Goal: Transaction & Acquisition: Subscribe to service/newsletter

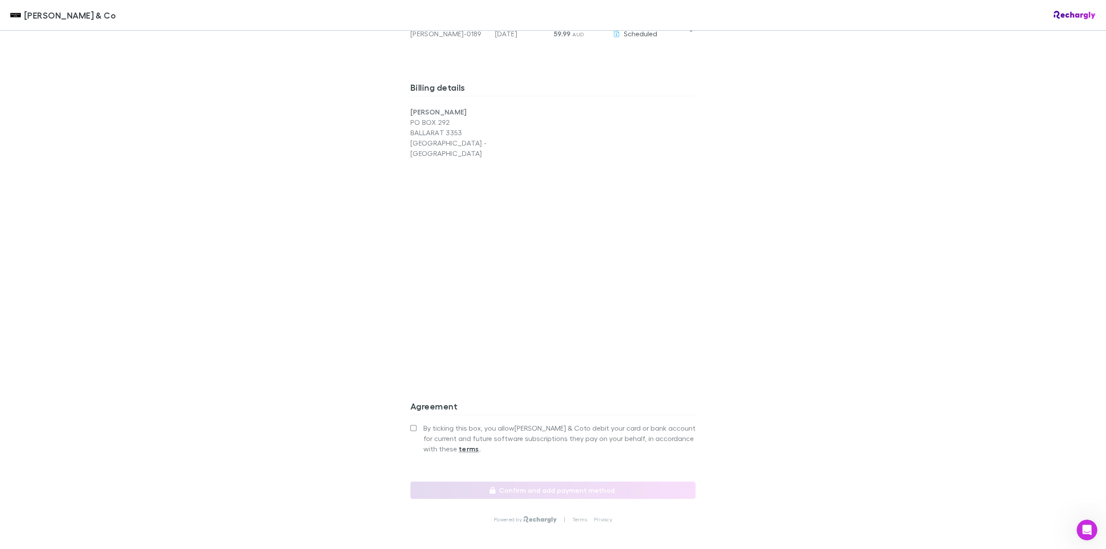
scroll to position [565, 0]
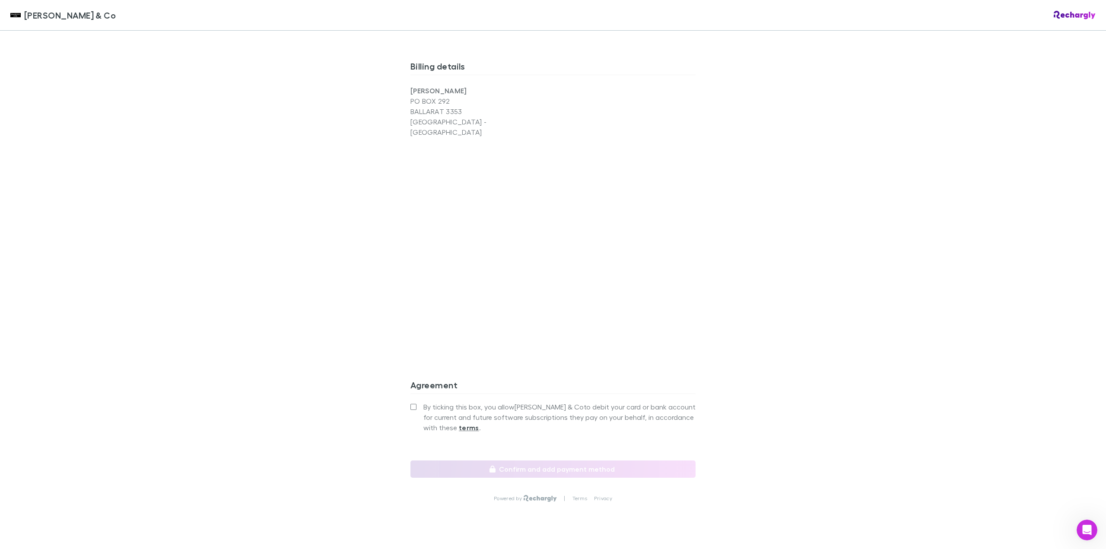
click at [410, 402] on label "By ticking this box, you allow [PERSON_NAME] & Co to debit your card or bank ac…" at bounding box center [552, 417] width 285 height 31
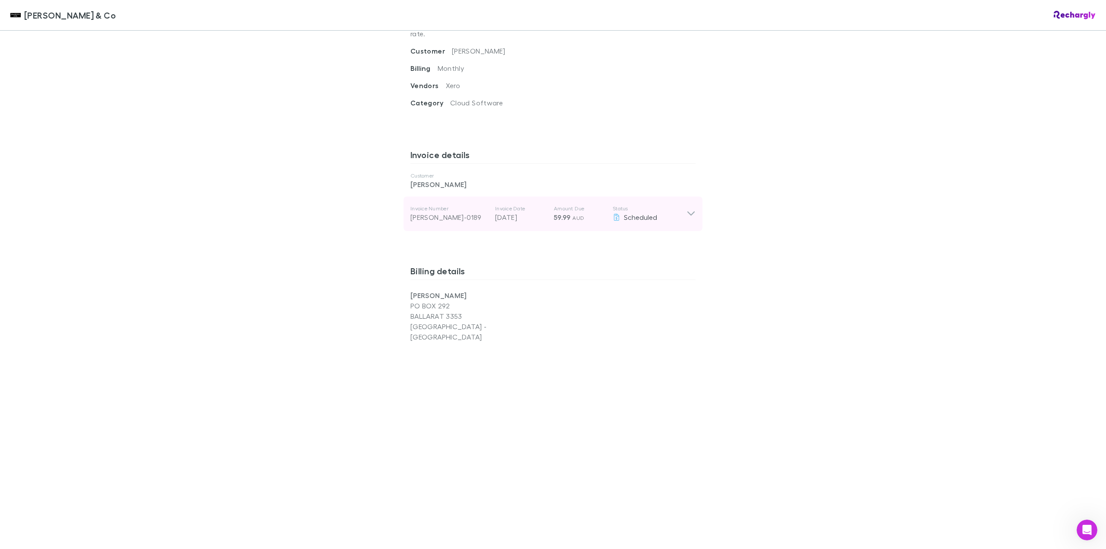
scroll to position [349, 0]
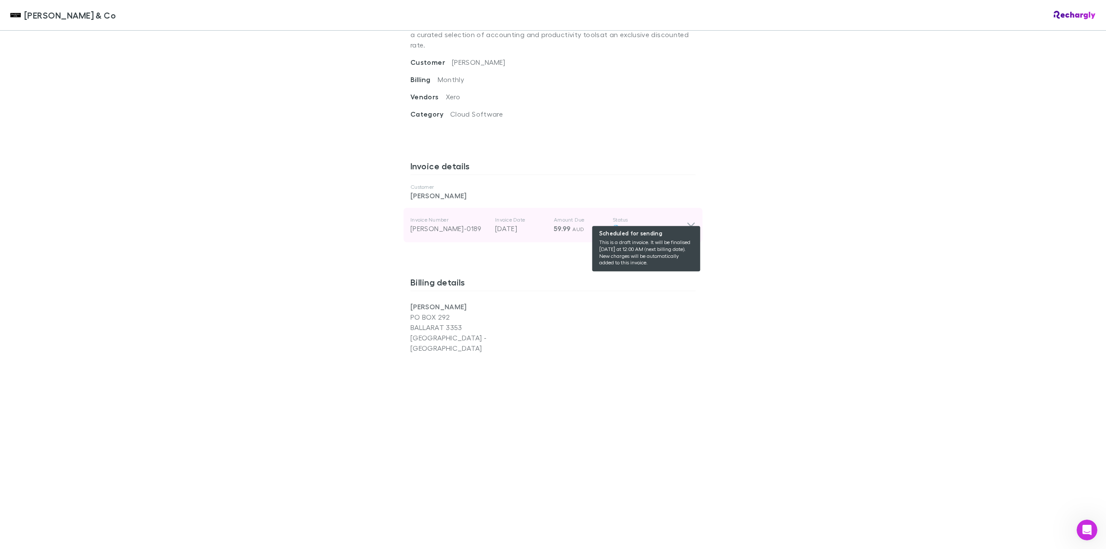
click at [675, 223] on div "Scheduled" at bounding box center [650, 228] width 74 height 10
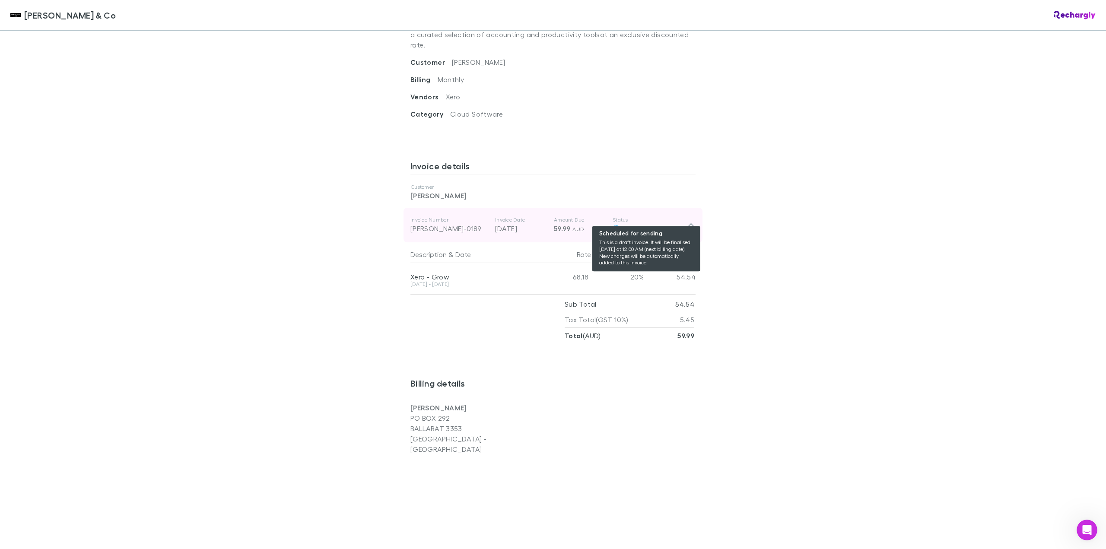
click at [672, 223] on div "Scheduled" at bounding box center [650, 228] width 74 height 10
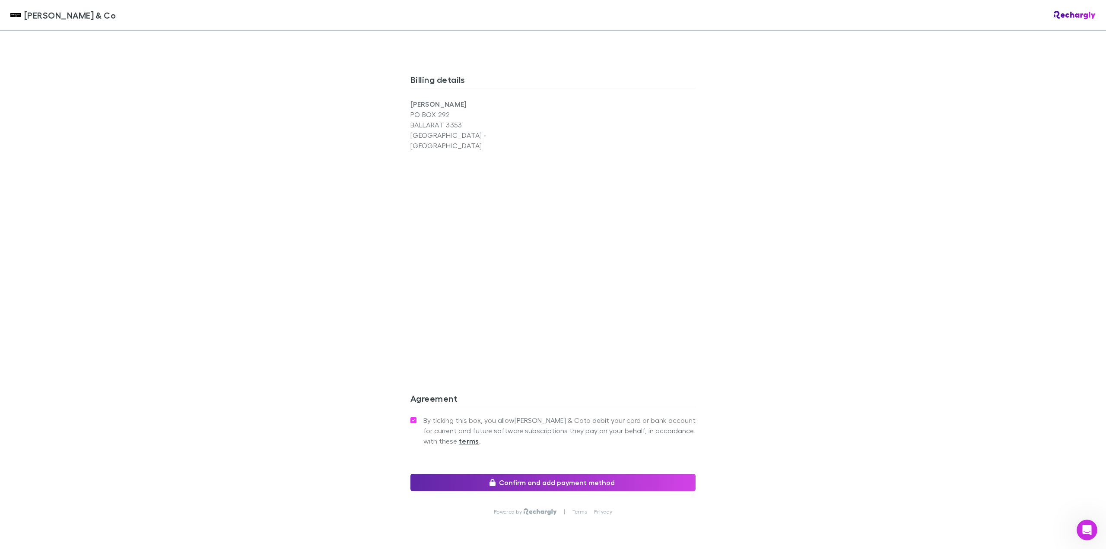
scroll to position [565, 0]
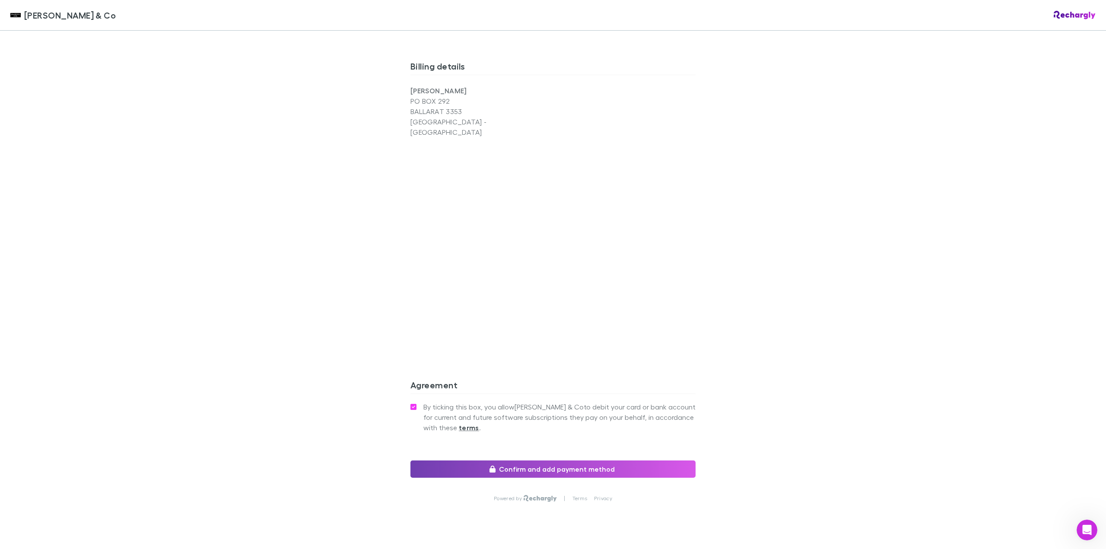
click at [563, 460] on button "Confirm and add payment method" at bounding box center [552, 468] width 285 height 17
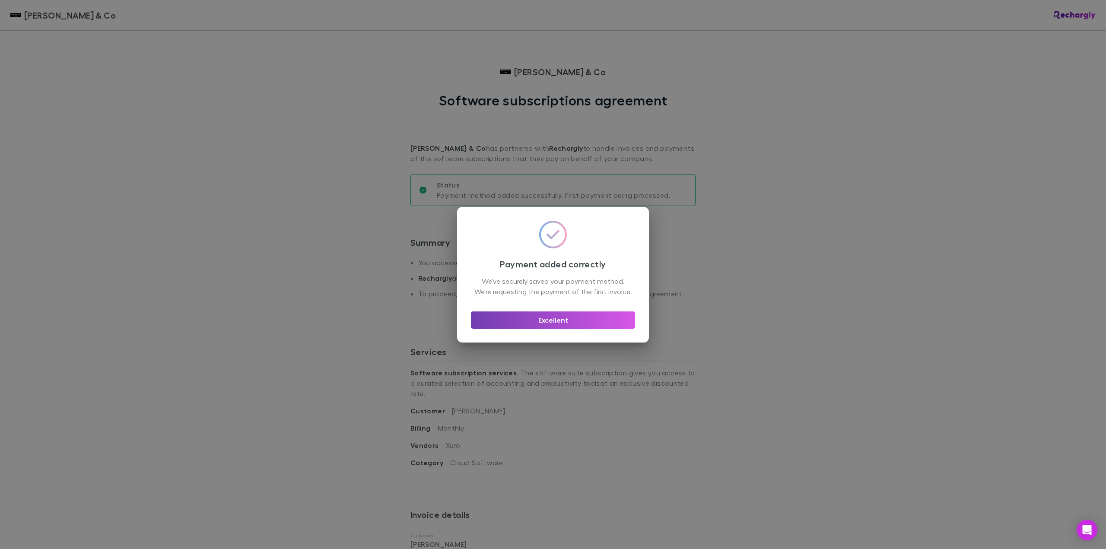
click at [555, 328] on button "Excellent" at bounding box center [553, 319] width 164 height 17
